Goal: Find specific page/section: Find specific page/section

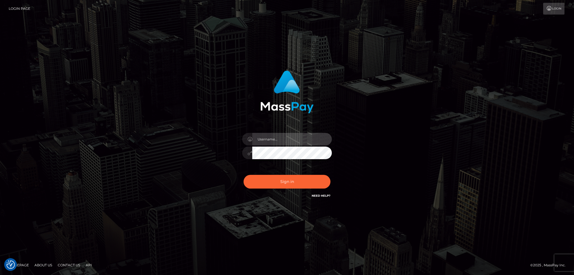
type input "alexstef"
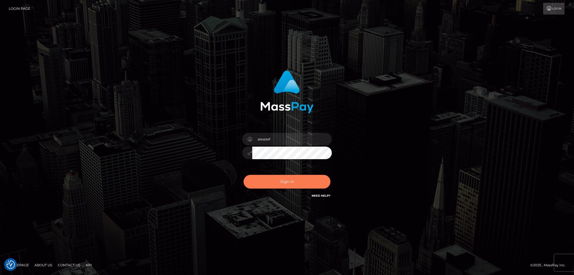
click at [288, 183] on button "Sign in" at bounding box center [286, 182] width 87 height 14
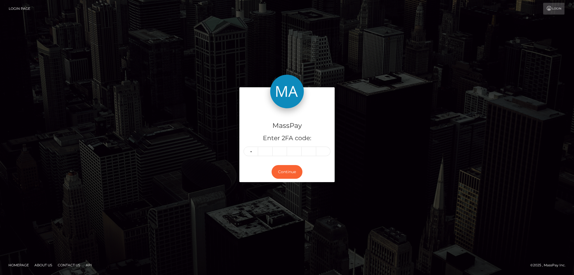
type input "9"
type input "2"
type input "3"
type input "6"
type input "4"
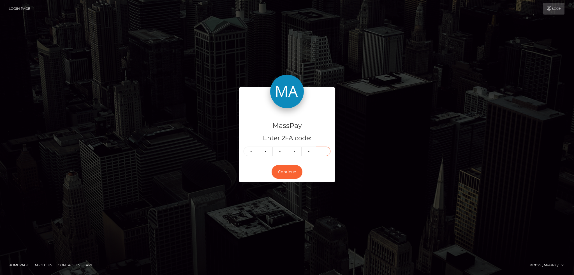
type input "8"
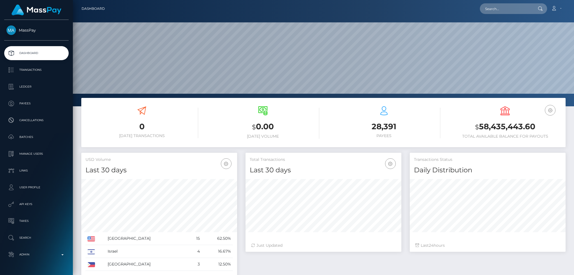
scroll to position [99, 155]
click at [490, 9] on input "text" at bounding box center [506, 8] width 53 height 11
paste input "poact_sKOwayWCoZts"
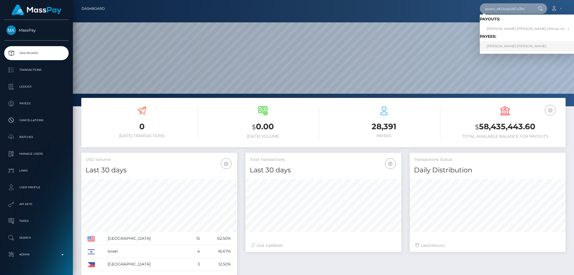
type input "poact_sKOwayWCoZts"
click at [501, 47] on link "BETHANY SUSANNE KELLY" at bounding box center [528, 46] width 96 height 10
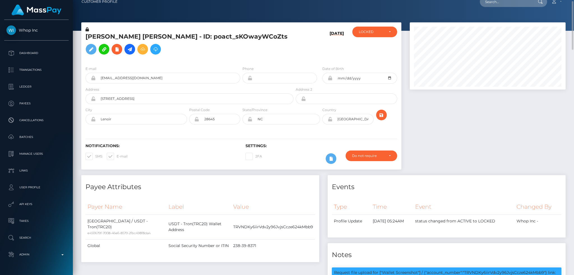
scroll to position [67, 155]
